Goal: Information Seeking & Learning: Learn about a topic

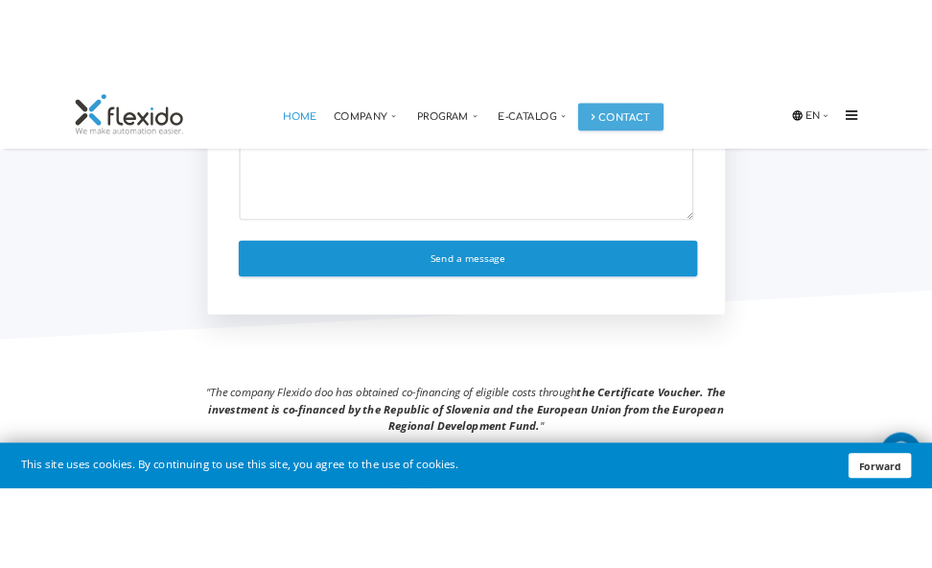
scroll to position [3395, 0]
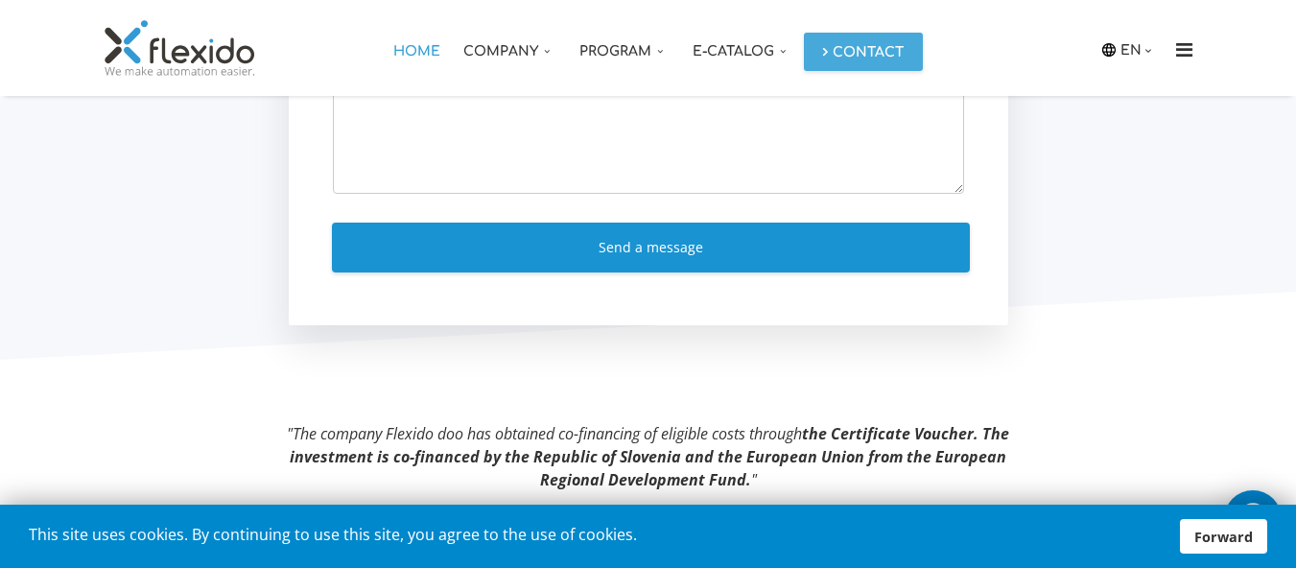
copy div "At Flexid, we make automation easy. Production automation. We are a manufacture…"
drag, startPoint x: 58, startPoint y: 293, endPoint x: 240, endPoint y: 363, distance: 194.3
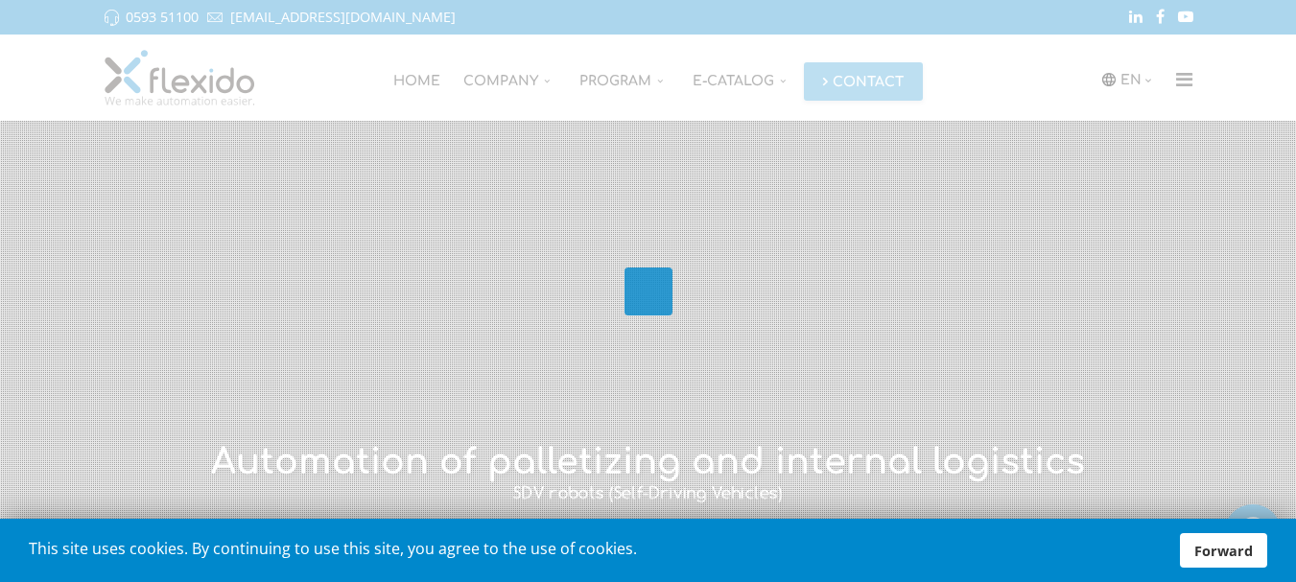
click at [1238, 549] on font "Forward" at bounding box center [1223, 551] width 58 height 18
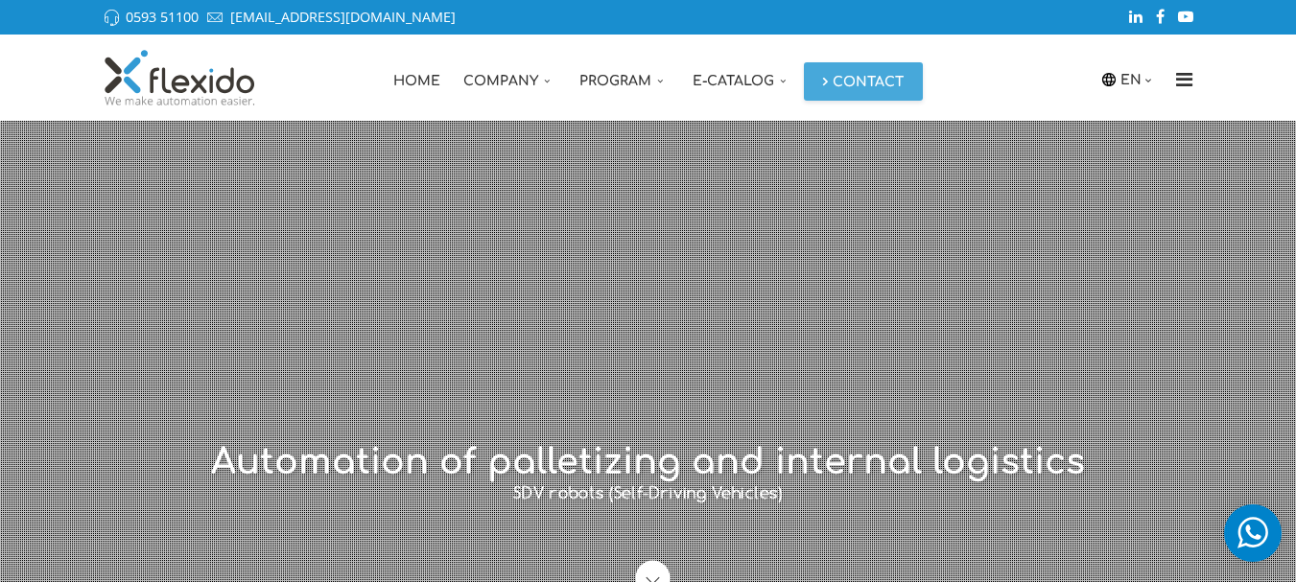
click at [310, 460] on font "Automation of palletizing and internal logistics" at bounding box center [648, 461] width 874 height 39
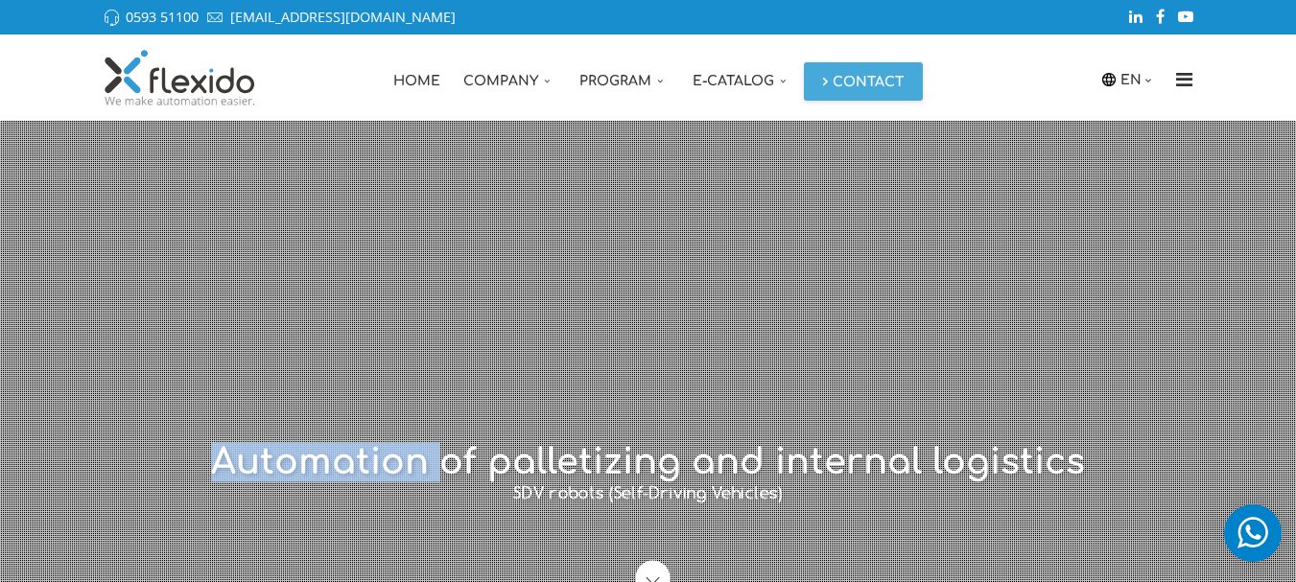
click at [310, 460] on font "Automation of palletizing and internal logistics" at bounding box center [648, 461] width 874 height 39
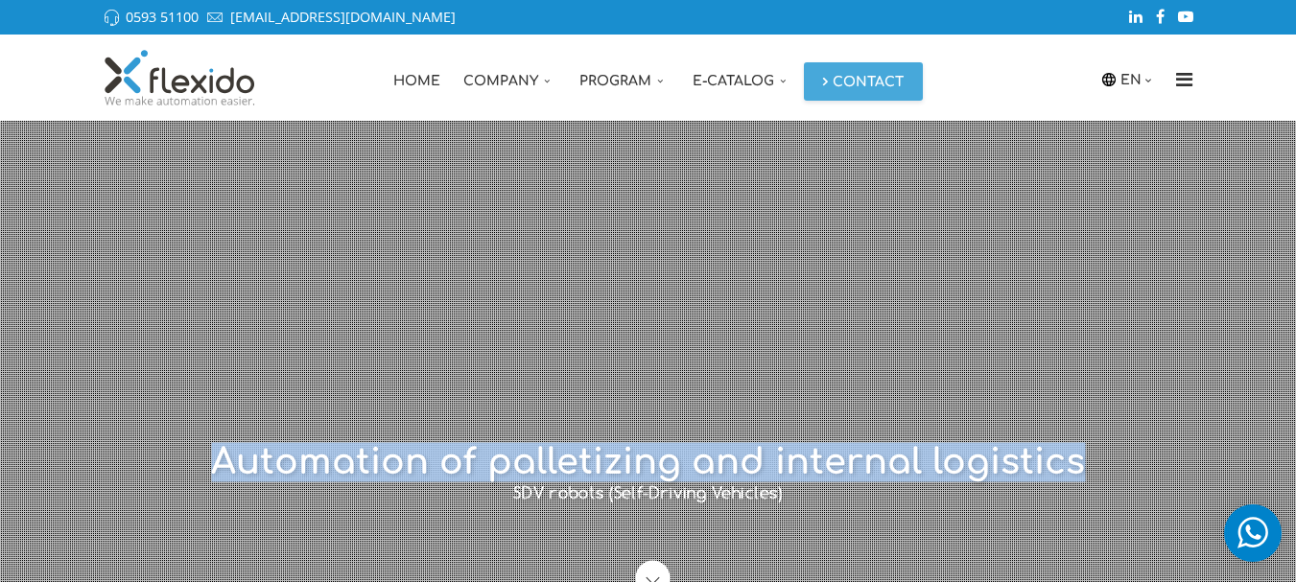
click at [310, 460] on font "Automation of palletizing and internal logistics" at bounding box center [648, 461] width 874 height 39
copy div "Automation of palletizing and internal logistics"
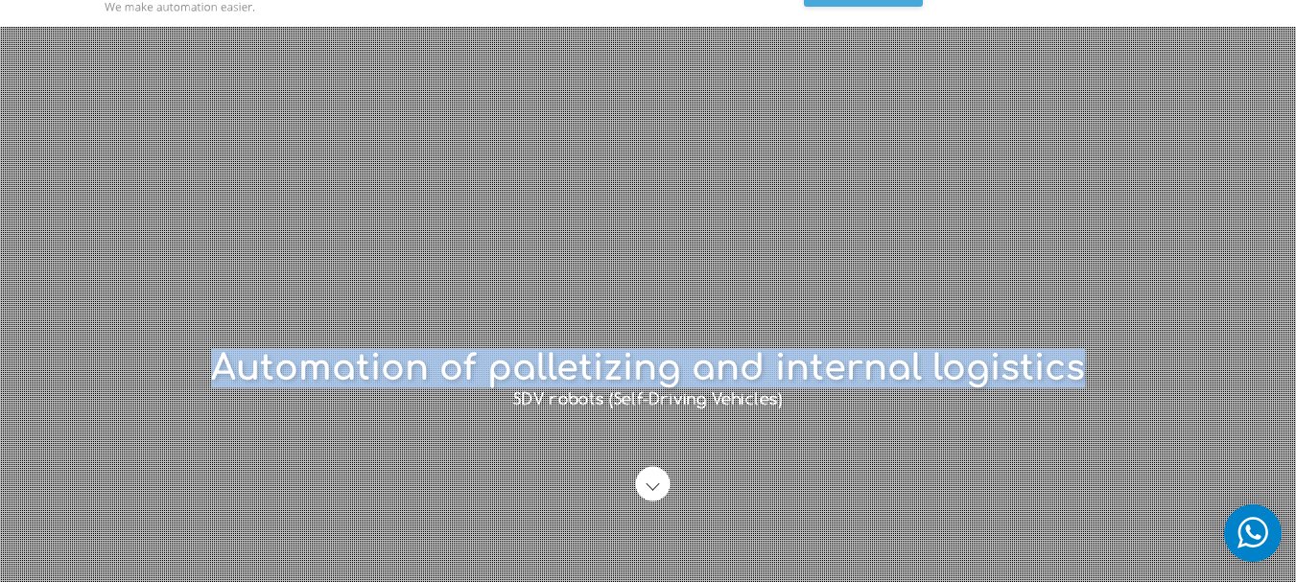
scroll to position [96, 0]
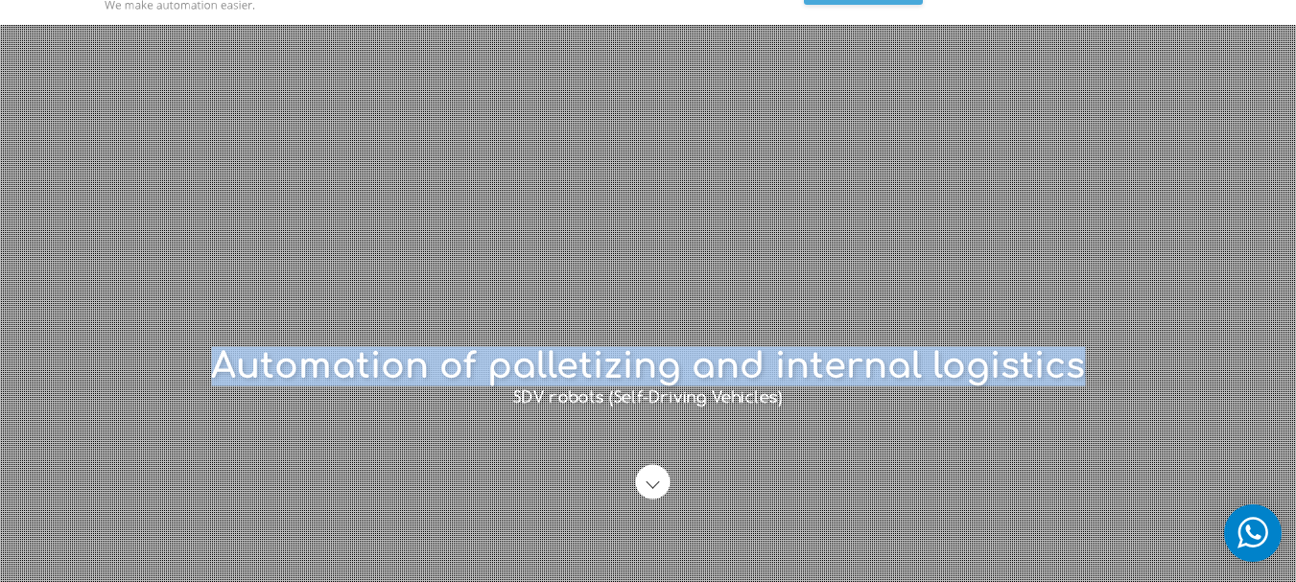
click at [795, 363] on font "Automation of palletizing and internal logistics" at bounding box center [648, 365] width 874 height 39
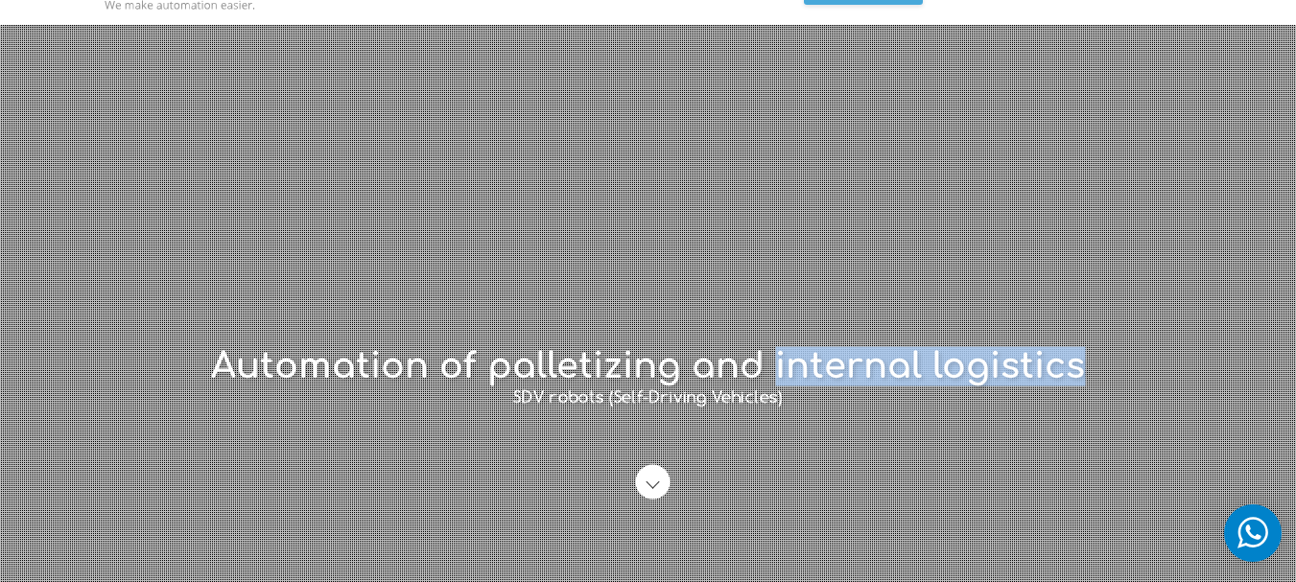
drag, startPoint x: 795, startPoint y: 363, endPoint x: 988, endPoint y: 369, distance: 192.8
click at [988, 369] on font "Automation of palletizing and internal logistics" at bounding box center [648, 365] width 874 height 39
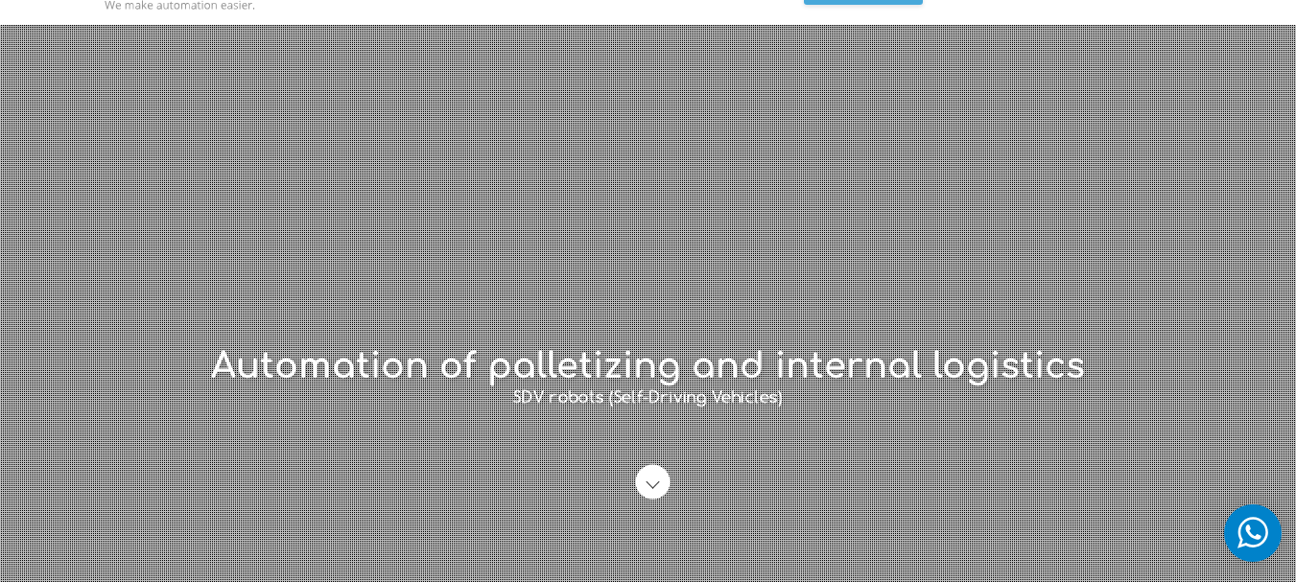
click at [534, 361] on font "Automation of palletizing and internal logistics" at bounding box center [648, 365] width 874 height 39
copy font "palletizing"
drag, startPoint x: 534, startPoint y: 361, endPoint x: 615, endPoint y: 363, distance: 80.6
click at [615, 363] on font "Automation of palletizing and internal logistics" at bounding box center [648, 365] width 874 height 39
click at [301, 350] on font "Automation of palletizing and internal logistics" at bounding box center [648, 365] width 874 height 39
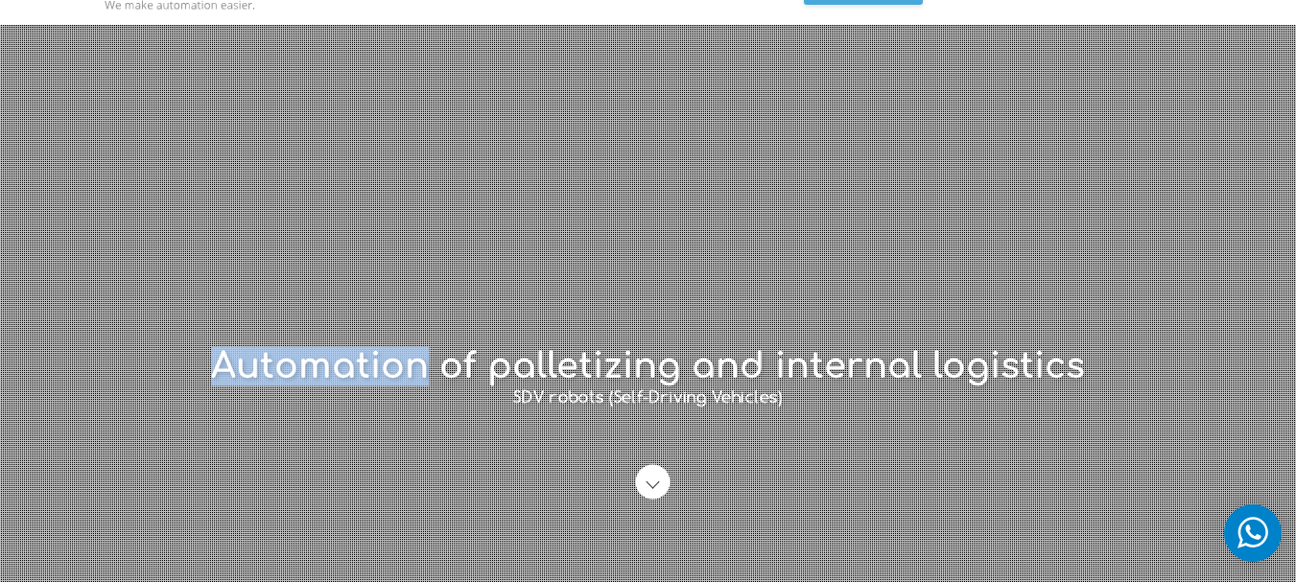
copy font "Automation"
drag, startPoint x: 301, startPoint y: 350, endPoint x: 371, endPoint y: 373, distance: 73.7
click at [371, 373] on font "Automation of palletizing and internal logistics" at bounding box center [648, 365] width 874 height 39
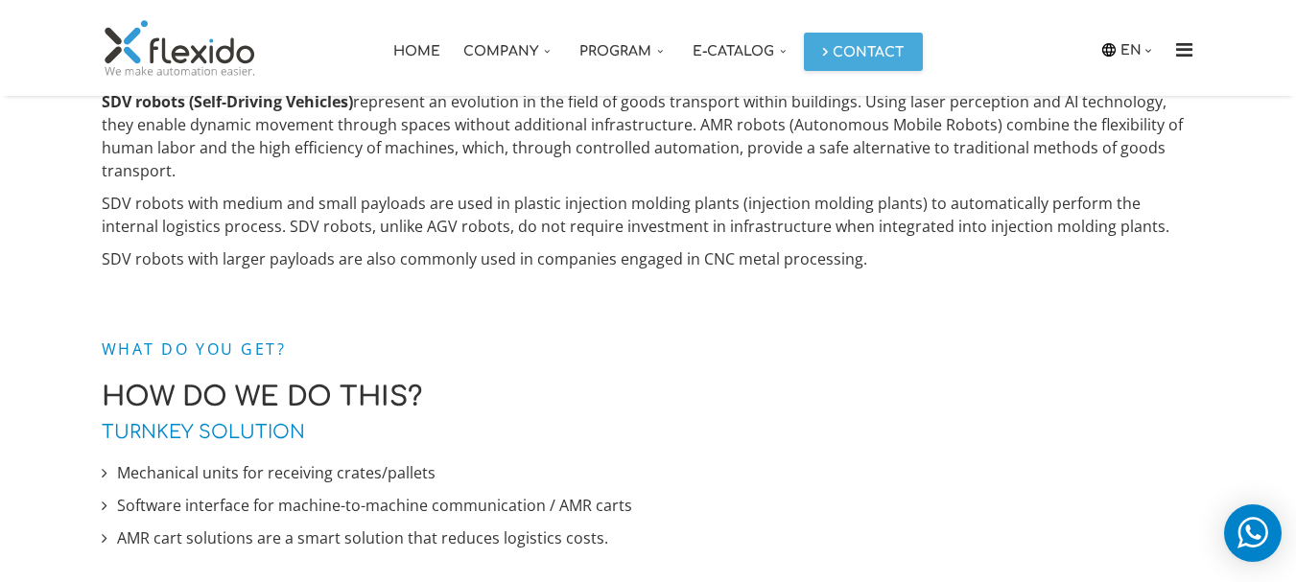
scroll to position [882, 0]
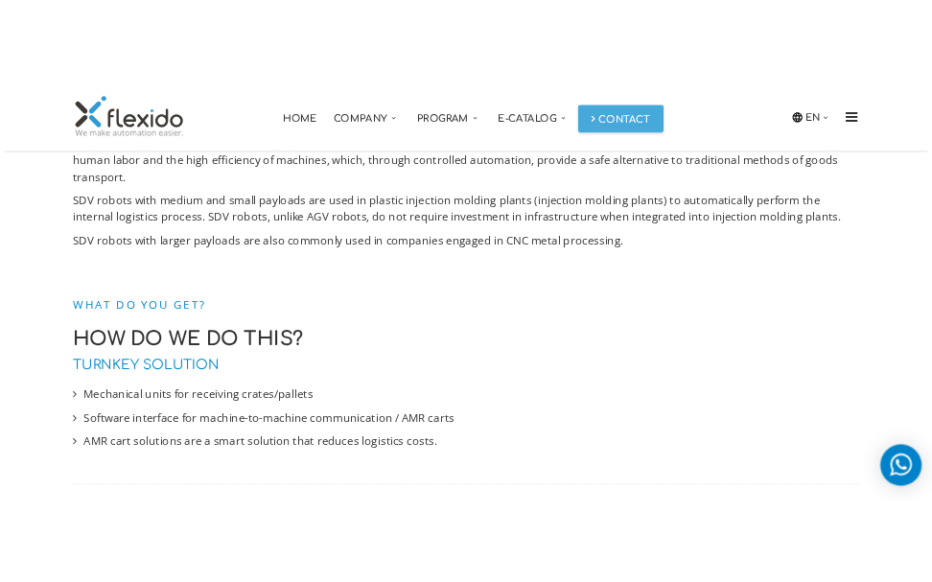
scroll to position [807, 0]
